Goal: Information Seeking & Learning: Learn about a topic

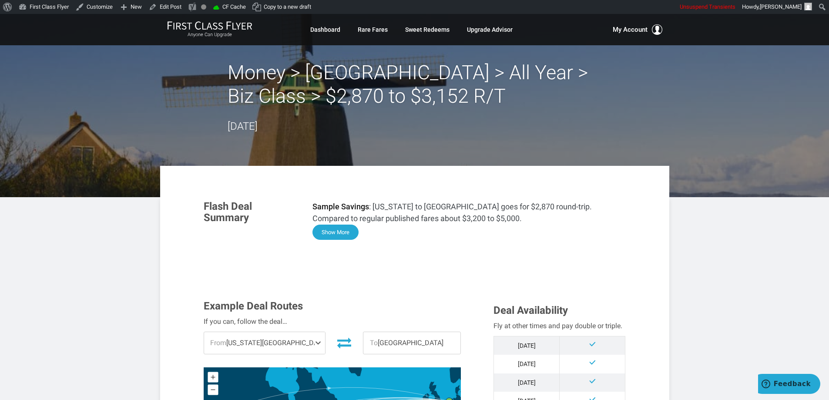
drag, startPoint x: 335, startPoint y: 235, endPoint x: 422, endPoint y: 196, distance: 94.9
click at [335, 234] on button "Show More" at bounding box center [336, 232] width 46 height 15
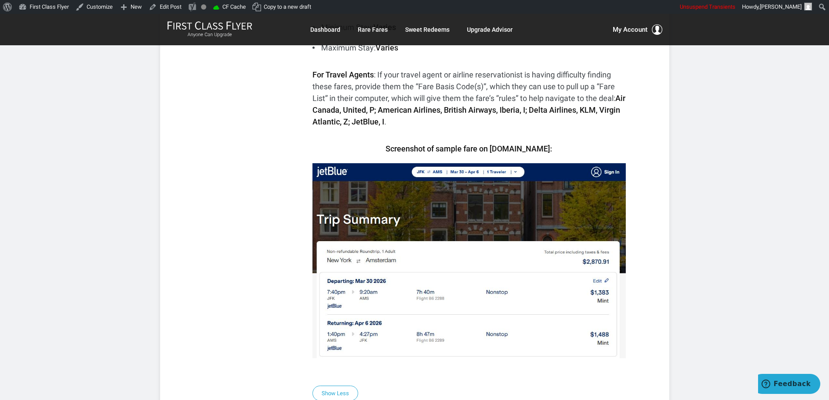
scroll to position [653, 0]
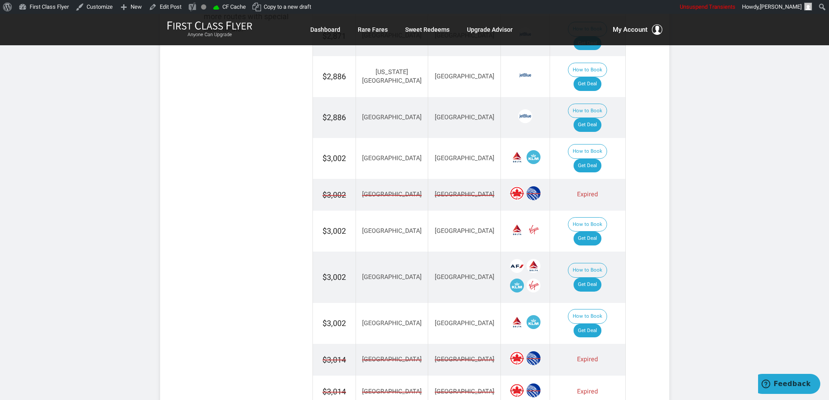
scroll to position [1369, 0]
click at [442, 210] on td "[GEOGRAPHIC_DATA]" at bounding box center [464, 230] width 73 height 41
drag, startPoint x: 428, startPoint y: 280, endPoint x: 440, endPoint y: 312, distance: 34.0
click at [428, 344] on td "[GEOGRAPHIC_DATA]" at bounding box center [464, 360] width 73 height 32
click at [439, 375] on td "[GEOGRAPHIC_DATA]" at bounding box center [464, 391] width 73 height 32
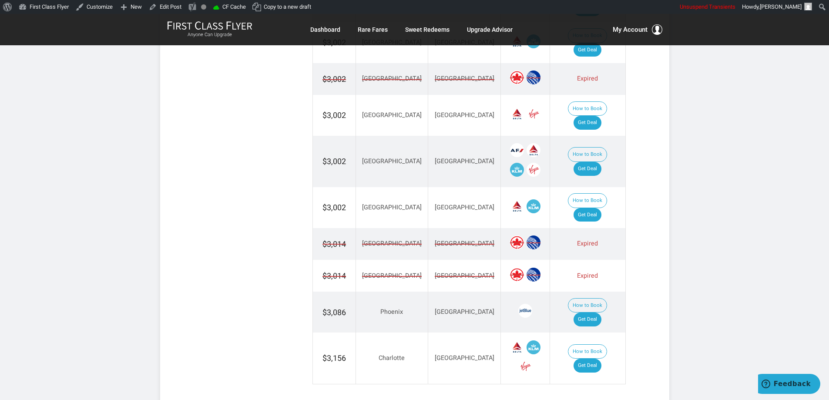
scroll to position [1500, 0]
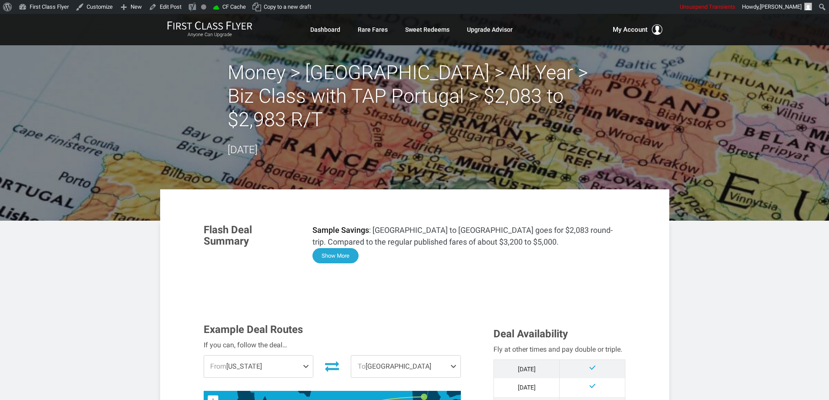
drag, startPoint x: 330, startPoint y: 227, endPoint x: 363, endPoint y: 227, distance: 32.7
click at [330, 248] on button "Show More" at bounding box center [336, 255] width 46 height 15
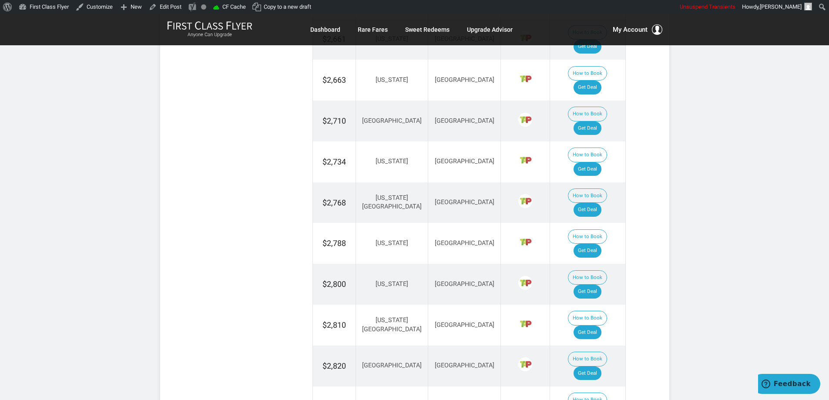
scroll to position [1695, 0]
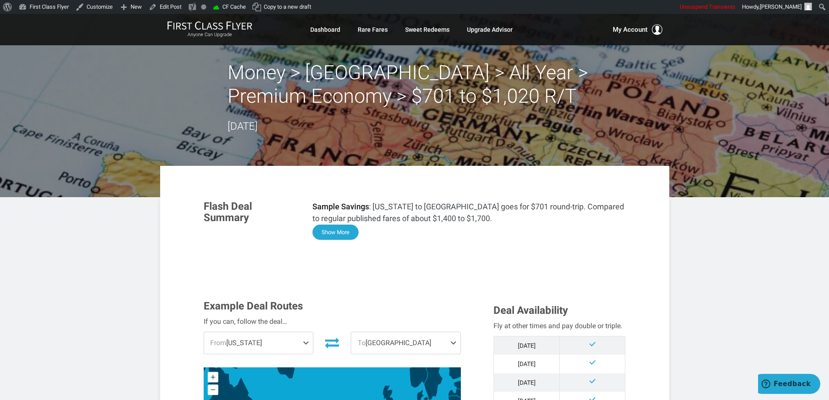
click at [342, 235] on button "Show More" at bounding box center [336, 232] width 46 height 15
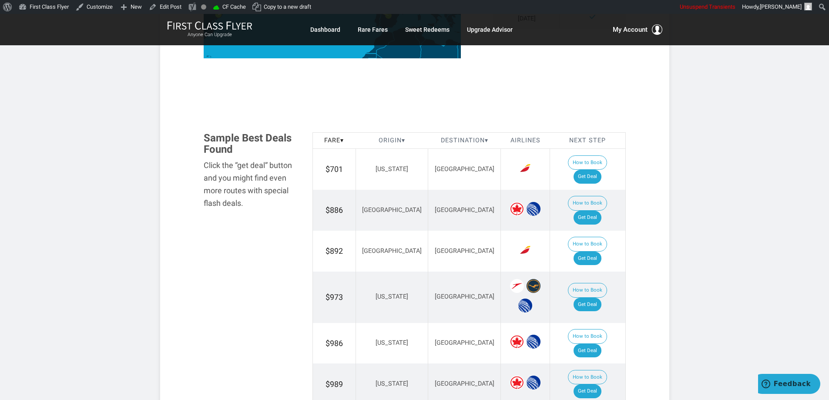
scroll to position [1082, 0]
